Goal: Transaction & Acquisition: Subscribe to service/newsletter

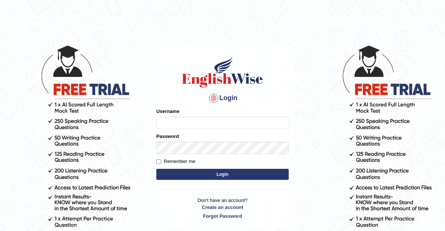
type input "Thelma"
click at [158, 162] on input "Remember me" at bounding box center [158, 161] width 5 height 5
checkbox input "true"
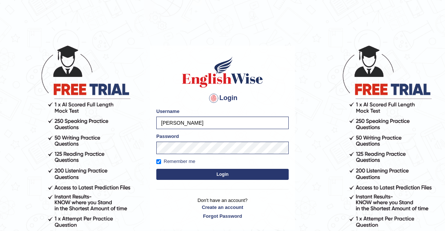
click at [226, 176] on button "Login" at bounding box center [222, 174] width 132 height 11
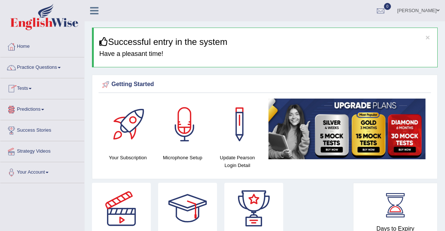
click at [33, 86] on link "Tests" at bounding box center [42, 87] width 84 height 18
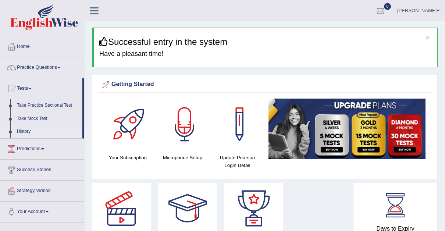
click at [21, 129] on link "History" at bounding box center [48, 131] width 69 height 13
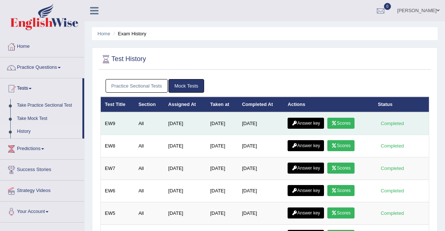
click at [303, 120] on link "Answer key" at bounding box center [305, 123] width 36 height 11
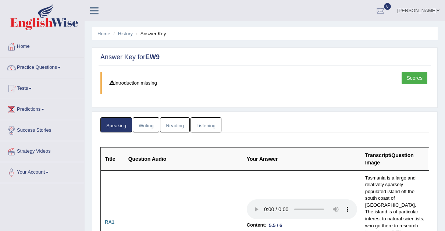
click at [144, 123] on link "Writing" at bounding box center [146, 124] width 26 height 15
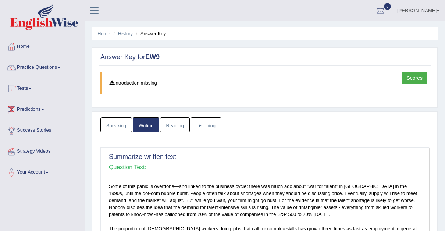
click at [174, 122] on link "Reading" at bounding box center [174, 124] width 29 height 15
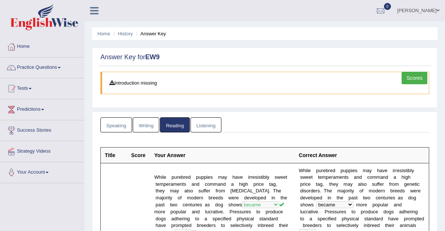
click at [202, 123] on link "Listening" at bounding box center [205, 124] width 31 height 15
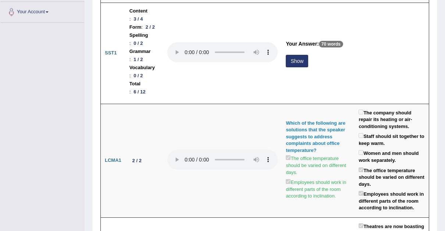
scroll to position [162, 0]
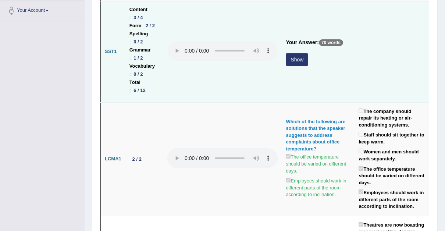
click at [308, 53] on button "Show" at bounding box center [297, 59] width 22 height 12
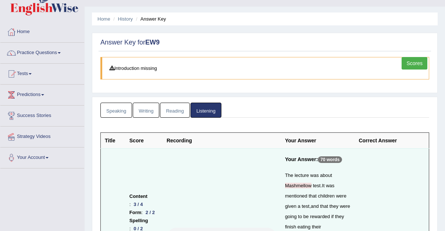
scroll to position [0, 0]
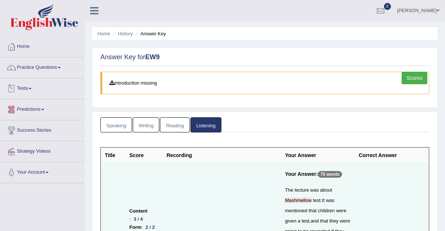
click at [32, 86] on link "Tests" at bounding box center [42, 87] width 84 height 18
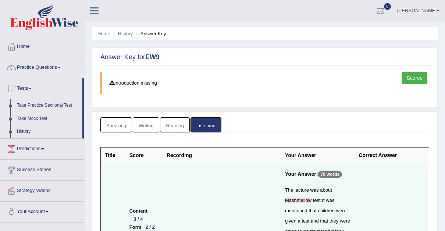
click at [41, 116] on link "Take Mock Test" at bounding box center [48, 118] width 69 height 13
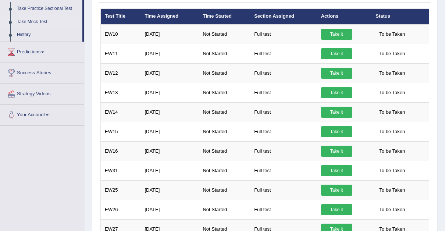
scroll to position [95, 0]
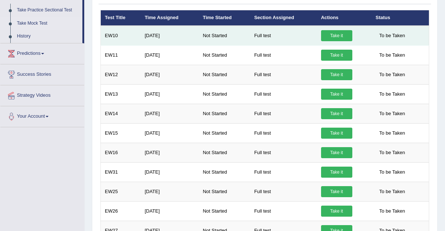
click at [339, 33] on link "Take it" at bounding box center [336, 35] width 31 height 11
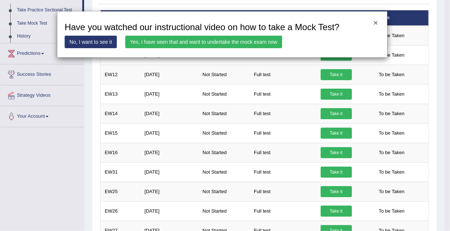
click at [377, 22] on button "×" at bounding box center [376, 23] width 4 height 8
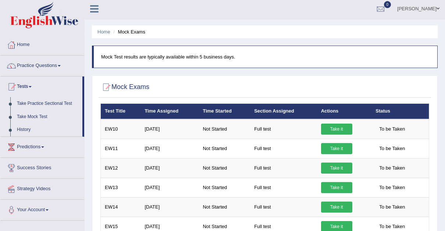
scroll to position [0, 0]
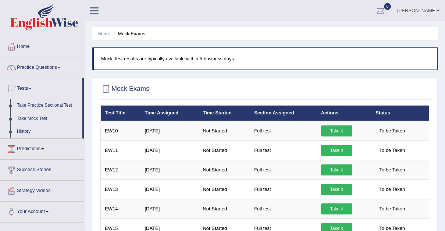
click at [25, 130] on link "History" at bounding box center [48, 131] width 69 height 13
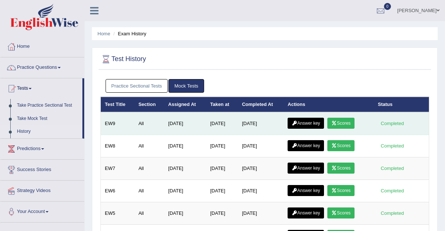
click at [311, 122] on link "Answer key" at bounding box center [305, 123] width 36 height 11
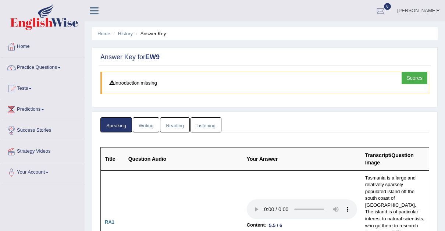
click at [204, 123] on link "Listening" at bounding box center [205, 124] width 31 height 15
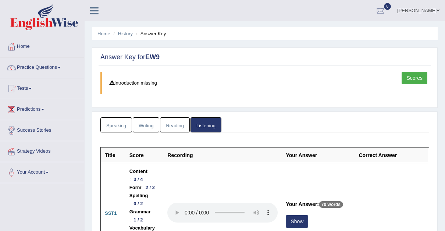
click at [119, 124] on link "Speaking" at bounding box center [116, 124] width 32 height 15
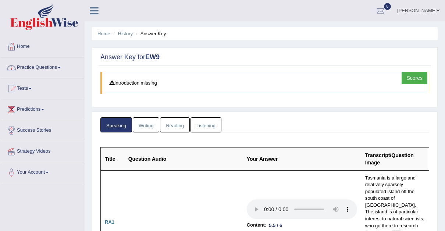
click at [23, 43] on link "Home" at bounding box center [42, 45] width 84 height 18
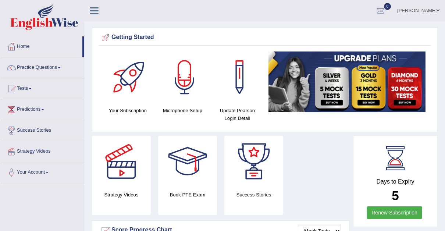
click at [325, 79] on img at bounding box center [346, 81] width 157 height 61
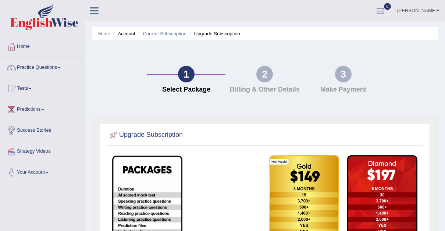
click at [158, 33] on link "Current Subscription" at bounding box center [165, 34] width 44 height 6
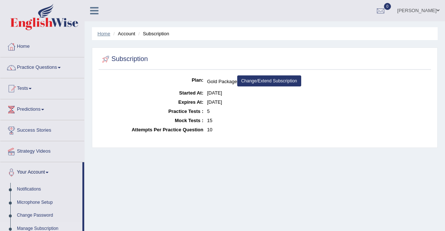
click at [103, 32] on link "Home" at bounding box center [103, 34] width 13 height 6
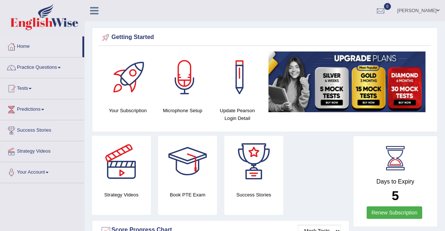
click at [368, 86] on img at bounding box center [346, 81] width 157 height 61
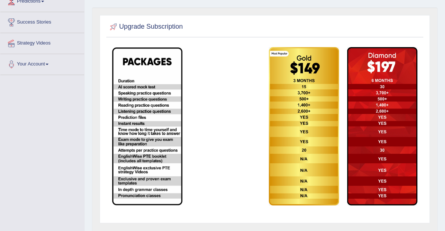
scroll to position [110, 0]
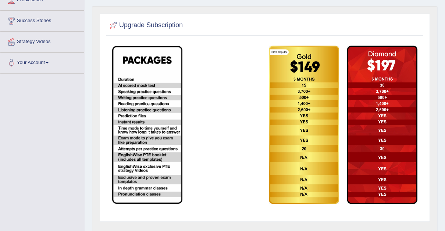
click at [382, 115] on img at bounding box center [382, 125] width 70 height 158
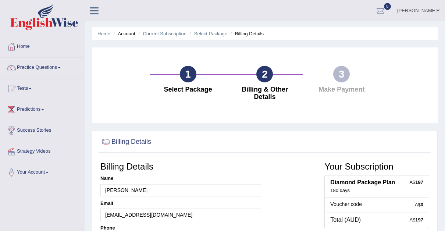
click at [186, 75] on div "1" at bounding box center [188, 74] width 17 height 17
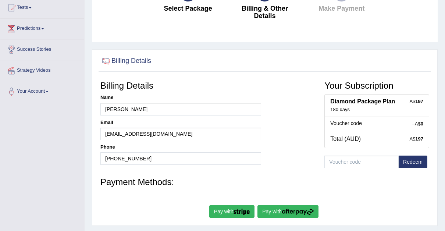
scroll to position [83, 0]
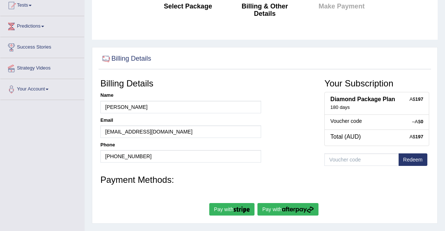
click at [186, 7] on h4 "Select Package" at bounding box center [187, 6] width 69 height 7
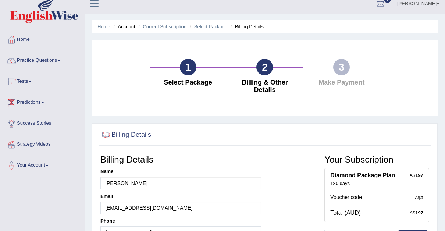
scroll to position [0, 0]
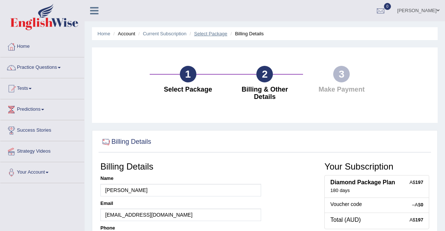
click at [212, 33] on link "Select Package" at bounding box center [210, 34] width 33 height 6
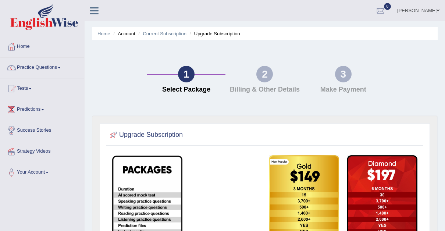
click at [290, 183] on img at bounding box center [304, 234] width 70 height 158
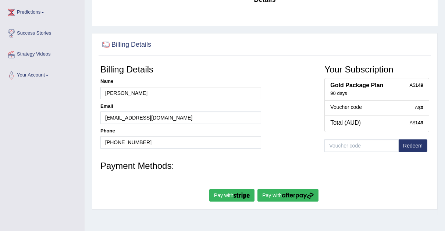
scroll to position [100, 0]
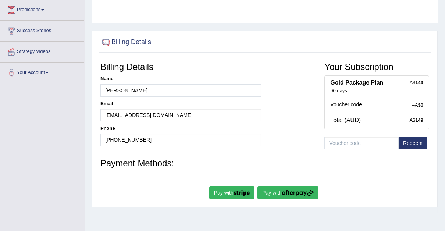
click at [423, 113] on div "A$ 149 Total (AUD)" at bounding box center [376, 121] width 105 height 17
click at [422, 117] on strong "149" at bounding box center [419, 120] width 8 height 6
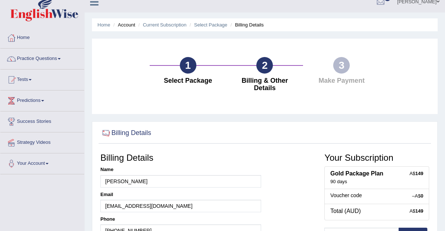
scroll to position [16, 0]
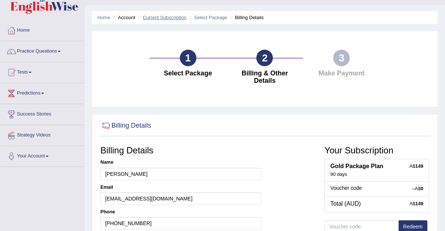
click at [175, 17] on link "Current Subscription" at bounding box center [165, 18] width 44 height 6
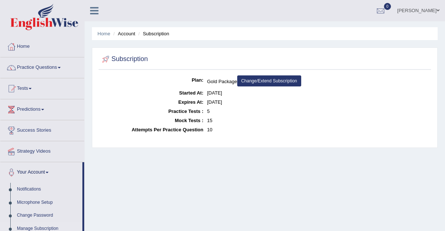
click at [275, 79] on link "Change/Extend Subscription" at bounding box center [269, 80] width 64 height 11
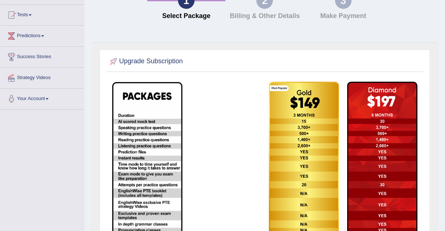
scroll to position [68, 0]
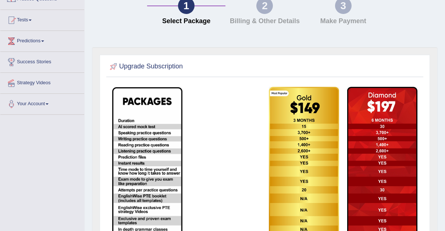
click at [308, 140] on img at bounding box center [304, 166] width 70 height 158
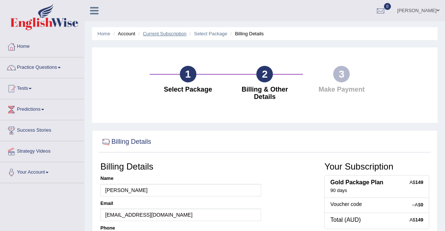
click at [159, 34] on link "Current Subscription" at bounding box center [165, 34] width 44 height 6
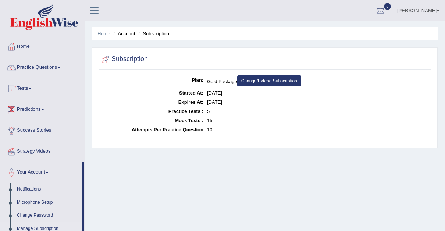
click at [237, 79] on dd "Gold Package Change/Extend Subscription" at bounding box center [318, 81] width 222 height 13
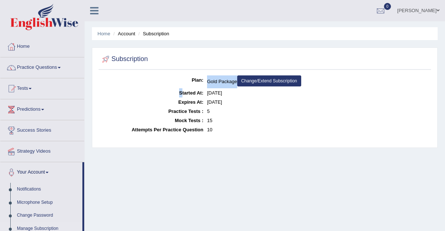
click at [237, 79] on dd "Gold Package Change/Extend Subscription" at bounding box center [318, 81] width 222 height 13
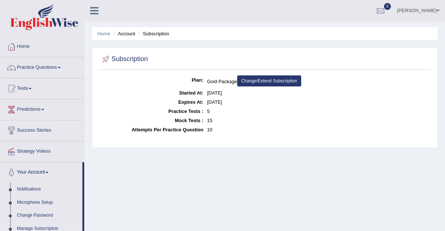
click at [237, 79] on dd "Gold Package Change/Extend Subscription" at bounding box center [318, 81] width 222 height 13
drag, startPoint x: 237, startPoint y: 79, endPoint x: 205, endPoint y: 81, distance: 31.7
click at [205, 81] on dl "Plan: Gold Package Change/Extend Subscription Started At: [DATE] Expires At: [D…" at bounding box center [264, 104] width 329 height 59
drag, startPoint x: 205, startPoint y: 81, endPoint x: 219, endPoint y: 32, distance: 51.4
click at [219, 32] on ul "Home Account Subscription" at bounding box center [264, 33] width 345 height 13
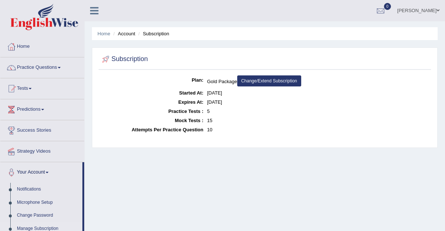
click at [236, 79] on dd "Gold Package Change/Extend Subscription" at bounding box center [318, 81] width 222 height 13
click at [239, 80] on dd "Gold Package Change/Extend Subscription" at bounding box center [318, 81] width 222 height 13
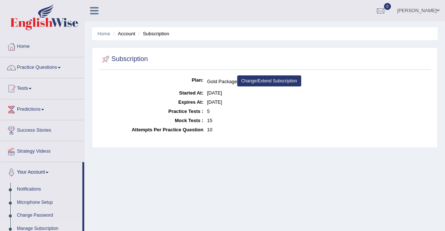
click at [236, 80] on dd "Gold Package Change/Extend Subscription" at bounding box center [318, 81] width 222 height 13
click at [265, 81] on link "Change/Extend Subscription" at bounding box center [269, 80] width 64 height 11
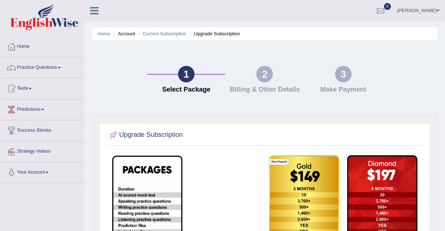
click at [382, 196] on img at bounding box center [382, 234] width 70 height 158
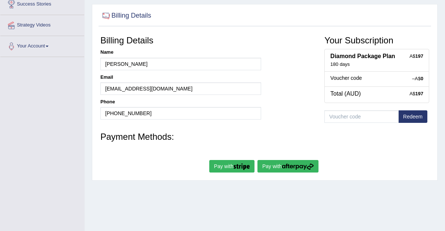
scroll to position [133, 0]
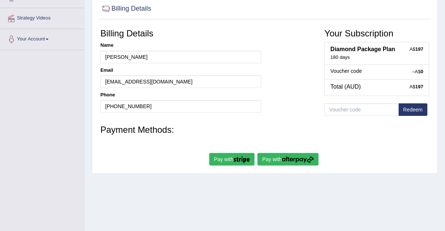
click at [232, 153] on button "Pay with" at bounding box center [231, 159] width 45 height 12
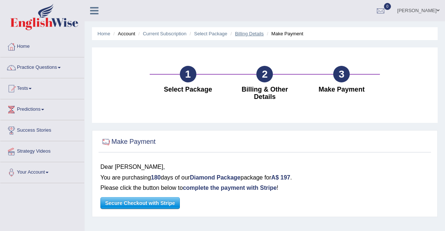
click at [249, 32] on link "Billing Details" at bounding box center [249, 34] width 29 height 6
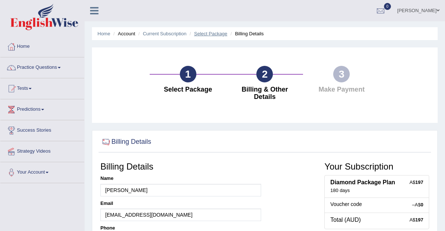
click at [210, 33] on link "Select Package" at bounding box center [210, 34] width 33 height 6
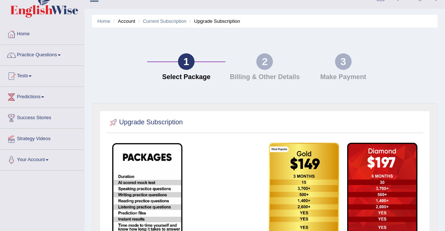
scroll to position [9, 0]
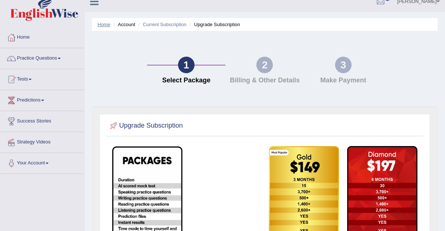
click at [105, 23] on link "Home" at bounding box center [103, 25] width 13 height 6
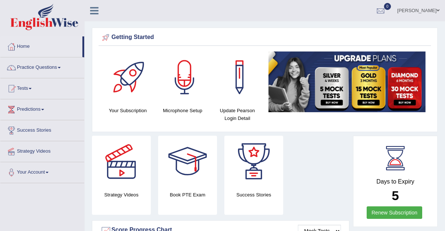
click at [330, 76] on img at bounding box center [346, 81] width 157 height 61
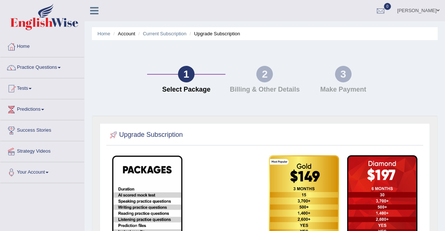
click at [208, 33] on li "Upgrade Subscription" at bounding box center [214, 33] width 52 height 7
click at [168, 32] on link "Current Subscription" at bounding box center [165, 34] width 44 height 6
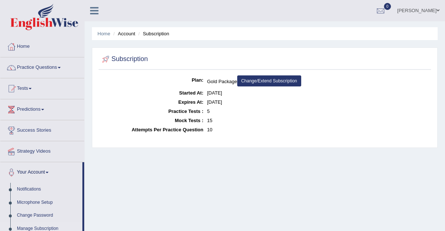
click at [276, 77] on link "Change/Extend Subscription" at bounding box center [269, 80] width 64 height 11
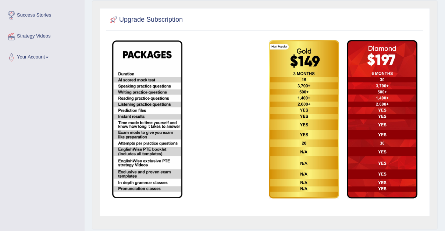
scroll to position [112, 0]
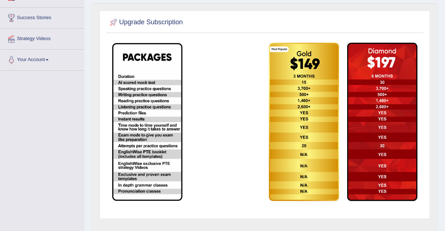
click at [385, 108] on img at bounding box center [382, 122] width 70 height 158
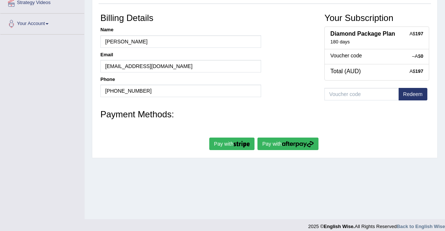
scroll to position [155, 0]
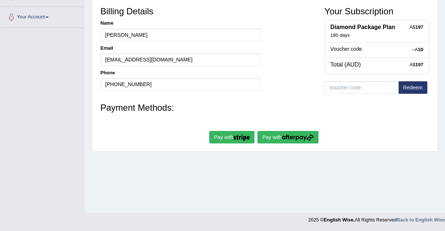
click at [226, 131] on button "Pay with" at bounding box center [231, 137] width 45 height 12
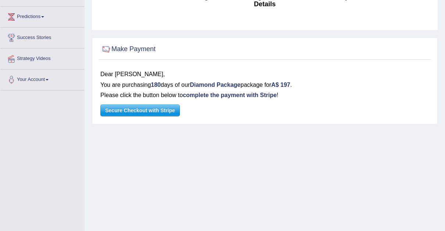
scroll to position [95, 0]
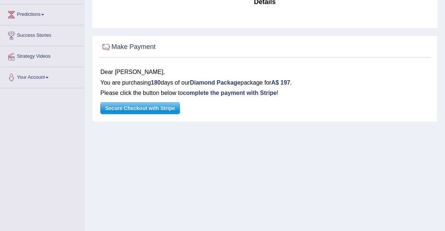
click at [133, 103] on span "Secure Checkout with Stripe" at bounding box center [140, 108] width 79 height 11
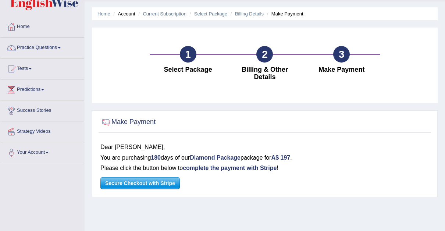
scroll to position [0, 0]
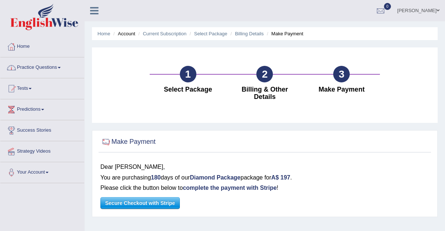
click at [16, 43] on div at bounding box center [11, 46] width 11 height 11
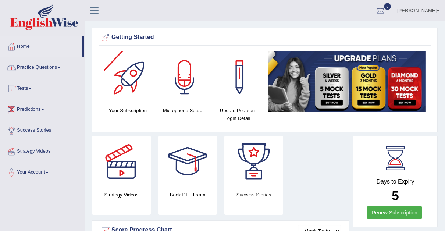
click at [125, 71] on div at bounding box center [129, 76] width 51 height 51
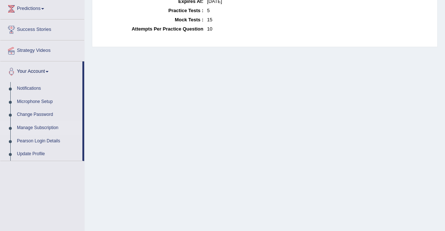
scroll to position [99, 0]
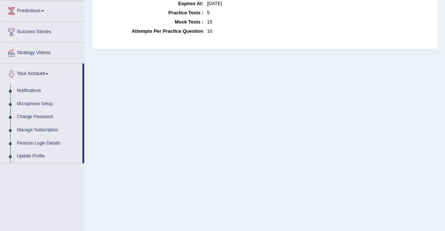
click at [32, 126] on link "Manage Subscription" at bounding box center [48, 129] width 69 height 13
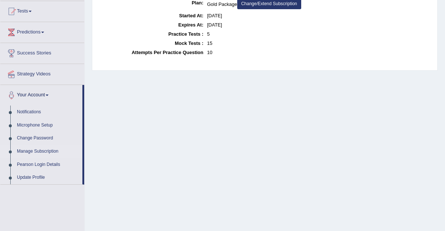
scroll to position [78, 0]
click at [36, 147] on link "Manage Subscription" at bounding box center [48, 150] width 69 height 13
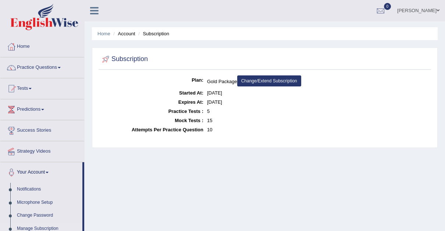
click at [270, 79] on link "Change/Extend Subscription" at bounding box center [269, 80] width 64 height 11
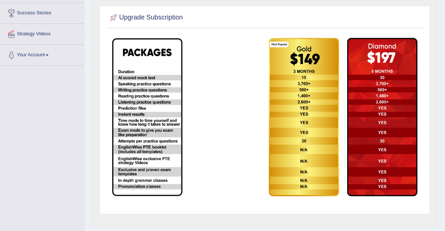
scroll to position [118, 0]
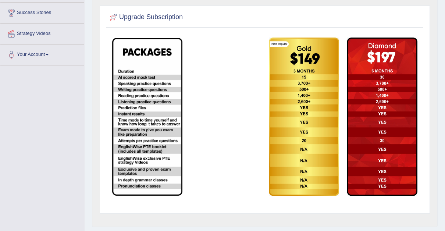
click at [379, 126] on img at bounding box center [382, 116] width 70 height 158
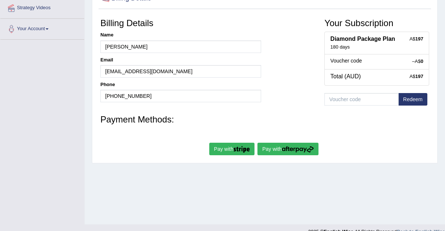
scroll to position [145, 0]
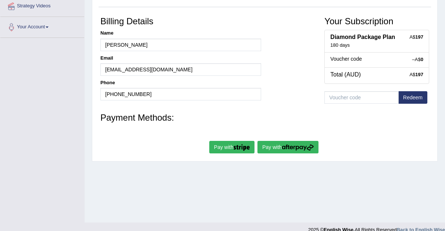
click at [227, 141] on button "Pay with" at bounding box center [231, 147] width 45 height 12
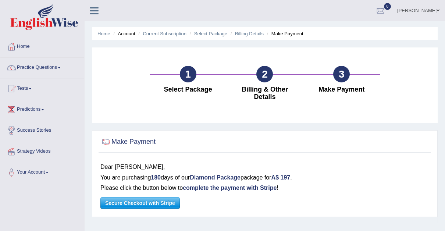
click at [292, 34] on li "Make Payment" at bounding box center [284, 33] width 38 height 7
click at [253, 31] on link "Billing Details" at bounding box center [249, 34] width 29 height 6
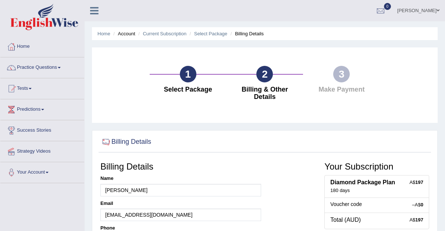
click at [438, 8] on span at bounding box center [437, 10] width 3 height 5
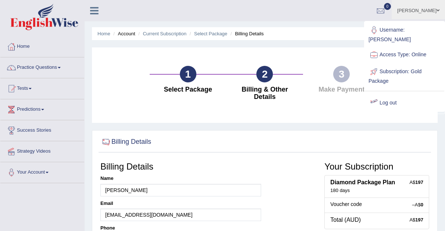
click at [389, 94] on link "Log out" at bounding box center [404, 102] width 79 height 17
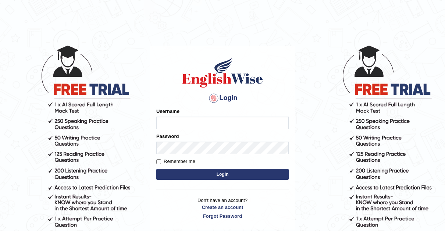
type input "[PERSON_NAME]"
click at [159, 160] on input "Remember me" at bounding box center [158, 161] width 5 height 5
checkbox input "true"
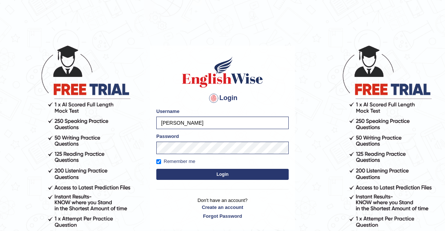
click at [217, 172] on button "Login" at bounding box center [222, 174] width 132 height 11
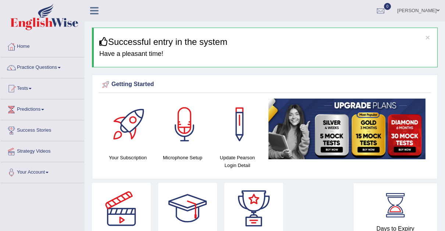
click at [127, 130] on div at bounding box center [129, 124] width 51 height 51
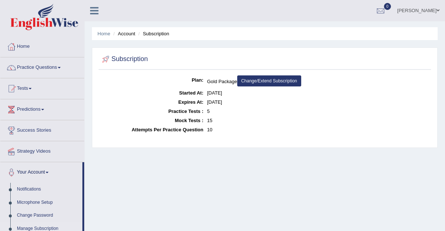
click at [275, 80] on link "Change/Extend Subscription" at bounding box center [269, 80] width 64 height 11
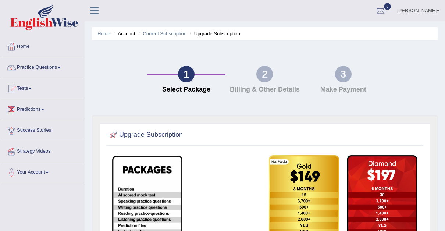
click at [302, 183] on img at bounding box center [304, 234] width 70 height 158
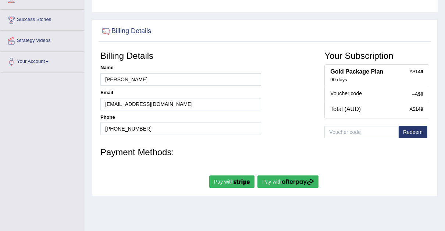
scroll to position [124, 0]
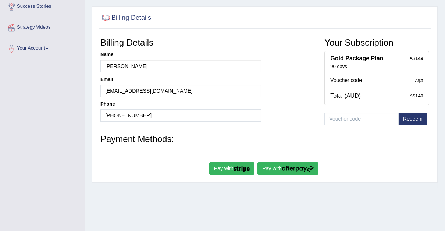
click at [221, 162] on button "Pay with" at bounding box center [231, 168] width 45 height 12
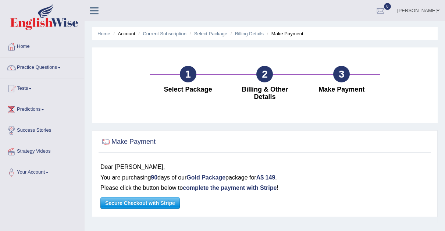
click at [127, 197] on span "Secure Checkout with Stripe" at bounding box center [140, 202] width 79 height 11
click at [287, 33] on li "Make Payment" at bounding box center [284, 33] width 38 height 7
click at [97, 8] on icon at bounding box center [94, 11] width 8 height 10
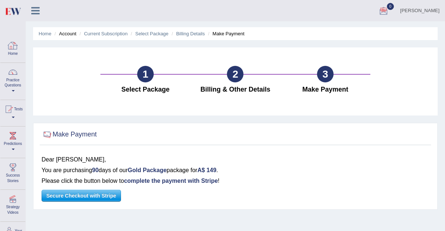
click at [14, 48] on div at bounding box center [12, 45] width 11 height 11
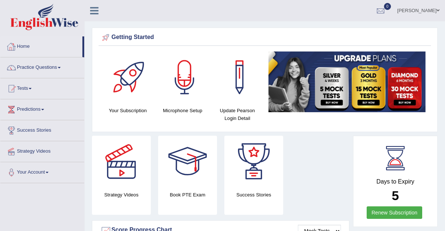
click at [84, 41] on li "Home" at bounding box center [42, 46] width 84 height 21
drag, startPoint x: 84, startPoint y: 41, endPoint x: 85, endPoint y: 54, distance: 13.6
click at [61, 67] on span at bounding box center [59, 67] width 3 height 1
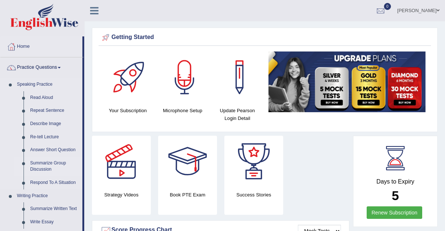
click at [43, 162] on link "Summarize Group Discussion" at bounding box center [54, 166] width 55 height 19
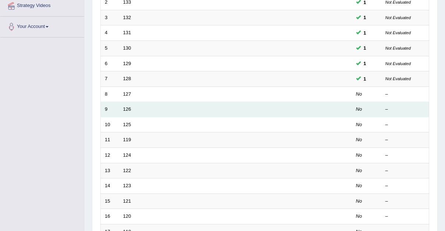
scroll to position [145, 0]
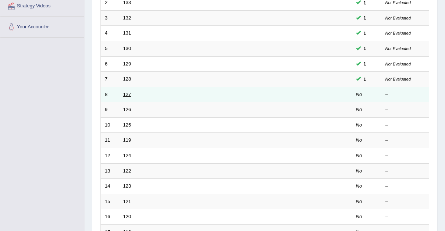
click at [125, 92] on link "127" at bounding box center [127, 95] width 8 height 6
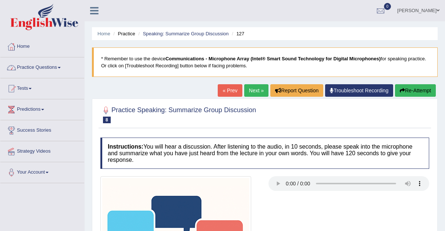
click at [61, 67] on span at bounding box center [59, 67] width 3 height 1
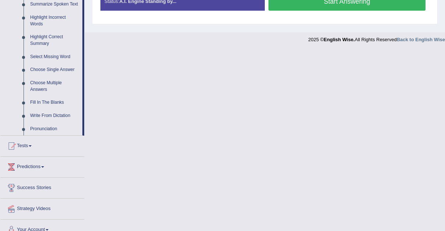
scroll to position [344, 0]
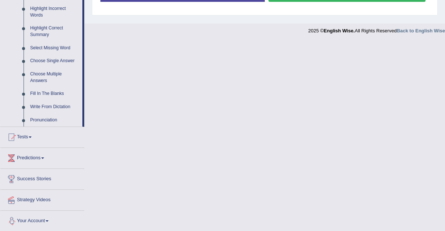
click at [48, 218] on link "Your Account" at bounding box center [42, 220] width 84 height 18
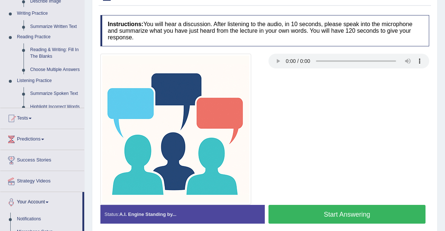
scroll to position [91, 0]
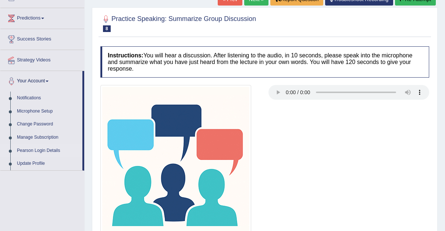
click at [41, 146] on link "Pearson Login Details" at bounding box center [48, 150] width 69 height 13
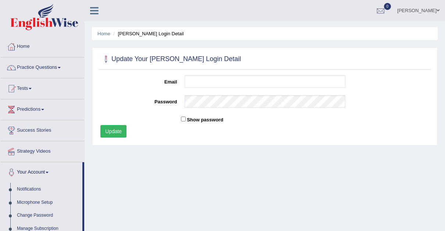
click at [50, 166] on link "Your Account" at bounding box center [41, 171] width 82 height 18
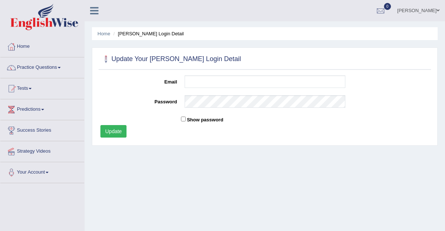
click at [50, 166] on link "Your Account" at bounding box center [42, 171] width 84 height 18
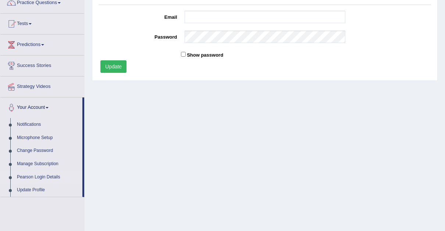
scroll to position [72, 0]
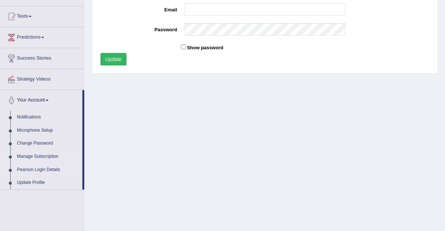
click at [27, 153] on link "Manage Subscription" at bounding box center [48, 156] width 69 height 13
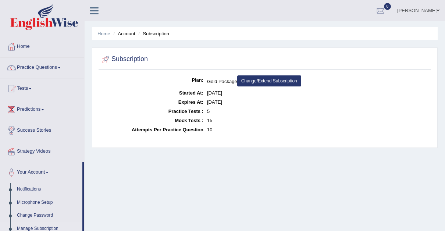
click at [273, 78] on link "Change/Extend Subscription" at bounding box center [269, 80] width 64 height 11
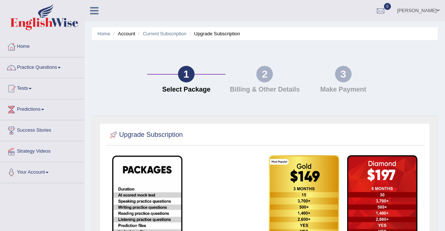
click at [94, 10] on icon at bounding box center [94, 11] width 8 height 10
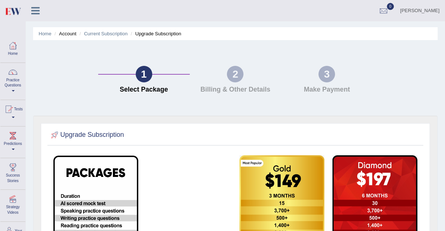
click at [153, 33] on li "Upgrade Subscription" at bounding box center [155, 33] width 52 height 7
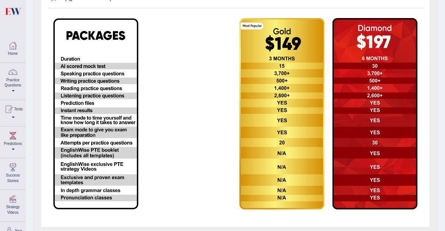
scroll to position [139, 0]
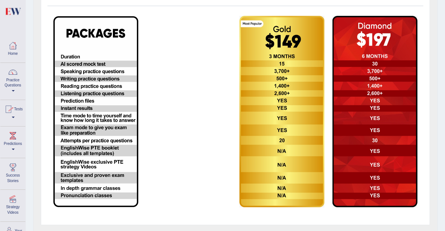
click at [18, 116] on link "Tests" at bounding box center [12, 112] width 25 height 24
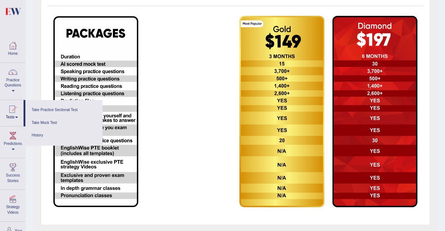
click at [33, 73] on div "Upgrade Subscription" at bounding box center [235, 107] width 404 height 262
click at [40, 169] on div "Upgrade Subscription" at bounding box center [235, 107] width 404 height 262
click at [173, 110] on td at bounding box center [188, 112] width 93 height 200
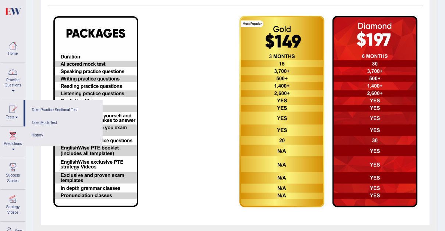
click at [142, 82] on td at bounding box center [188, 112] width 93 height 200
click at [15, 43] on div at bounding box center [12, 45] width 11 height 11
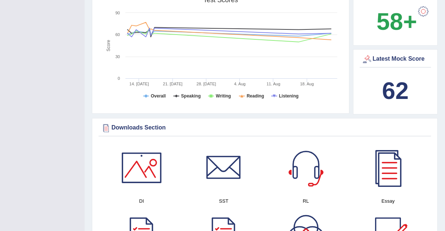
scroll to position [243, 0]
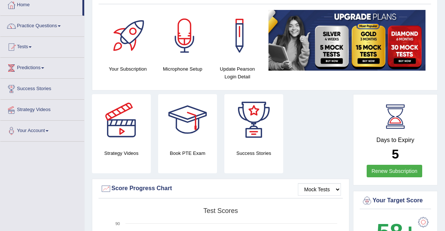
scroll to position [0, 0]
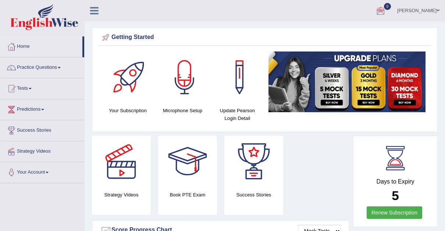
click at [438, 9] on span at bounding box center [437, 10] width 3 height 5
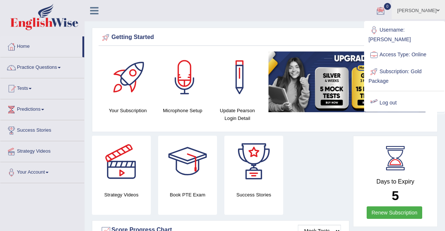
click at [388, 94] on link "Log out" at bounding box center [404, 102] width 79 height 17
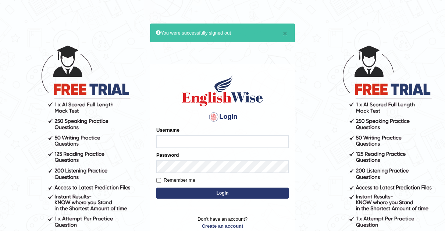
type input "[PERSON_NAME]"
